Goal: Complete application form: Complete application form

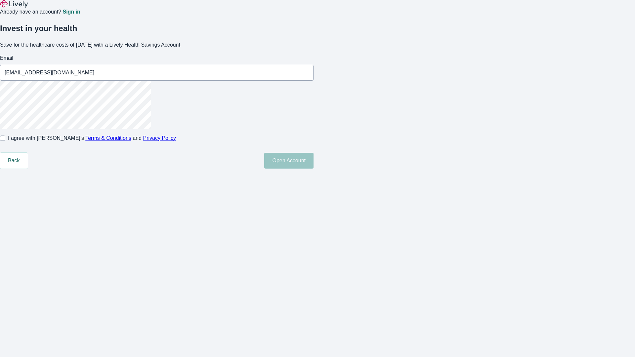
click at [5, 141] on input "I agree with Lively’s Terms & Conditions and Privacy Policy" at bounding box center [2, 138] width 5 height 5
checkbox input "true"
click at [313, 169] on button "Open Account" at bounding box center [288, 161] width 49 height 16
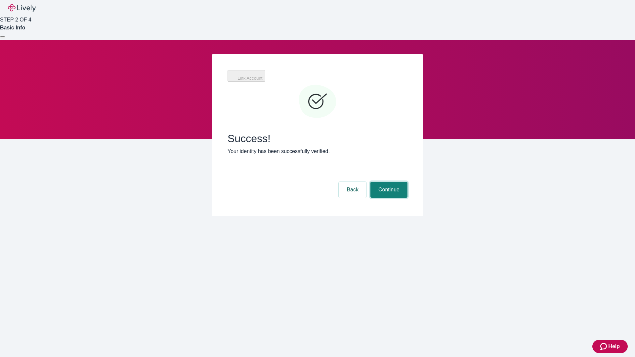
click at [388, 182] on button "Continue" at bounding box center [388, 190] width 37 height 16
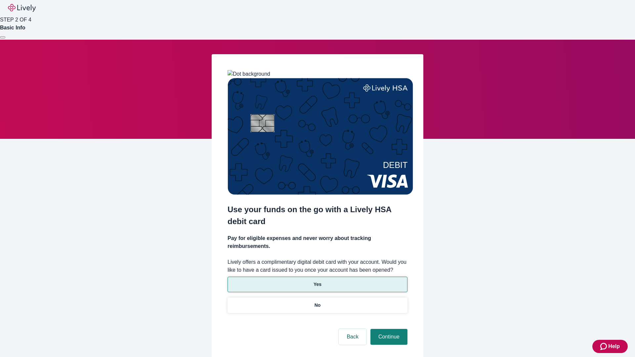
click at [317, 281] on p "Yes" at bounding box center [317, 284] width 8 height 7
click at [388, 329] on button "Continue" at bounding box center [388, 337] width 37 height 16
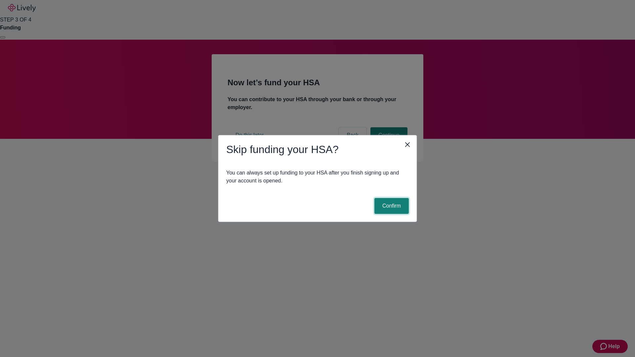
click at [390, 206] on button "Confirm" at bounding box center [391, 206] width 34 height 16
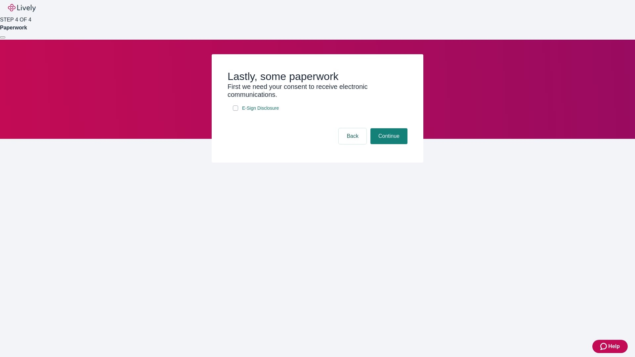
click at [235, 111] on input "E-Sign Disclosure" at bounding box center [235, 107] width 5 height 5
checkbox input "true"
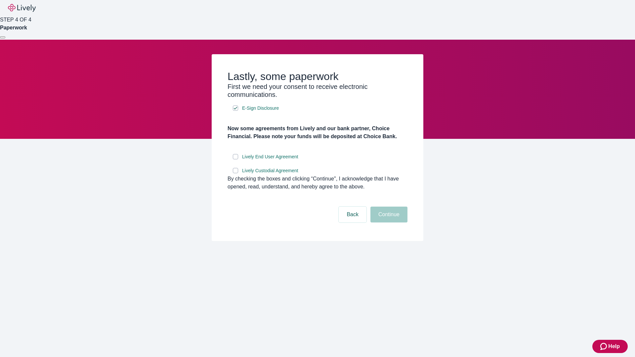
click at [235, 159] on input "Lively End User Agreement" at bounding box center [235, 156] width 5 height 5
checkbox input "true"
click at [235, 173] on input "Lively Custodial Agreement" at bounding box center [235, 170] width 5 height 5
checkbox input "true"
click at [388, 222] on button "Continue" at bounding box center [388, 215] width 37 height 16
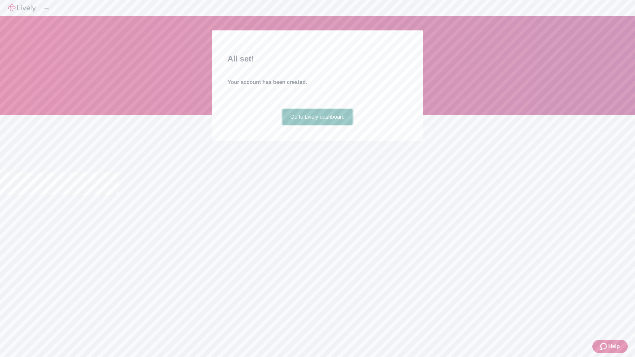
click at [317, 125] on link "Go to Lively dashboard" at bounding box center [317, 117] width 70 height 16
